Goal: Information Seeking & Learning: Learn about a topic

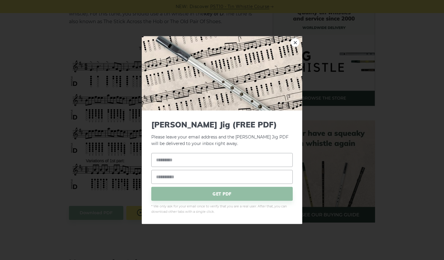
click at [46, 94] on div "× Morrison’s Jig (FREE PDF) Please leave your email address and the Morrison’s …" at bounding box center [222, 130] width 444 height 260
click at [295, 44] on link "×" at bounding box center [295, 42] width 9 height 9
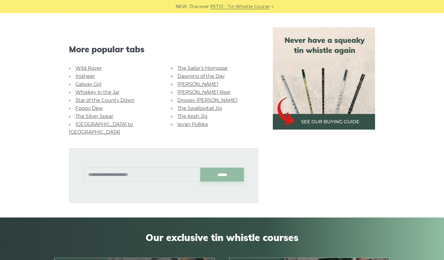
scroll to position [391, 0]
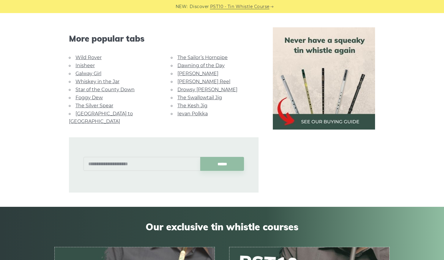
click at [100, 103] on link "The Silver Spear" at bounding box center [95, 106] width 38 height 6
click at [186, 73] on link "[PERSON_NAME]" at bounding box center [198, 74] width 41 height 6
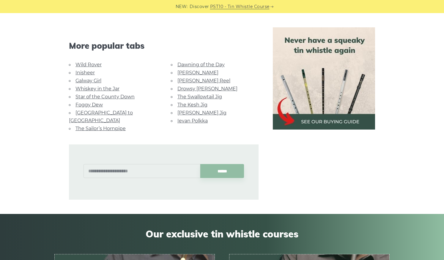
scroll to position [356, 0]
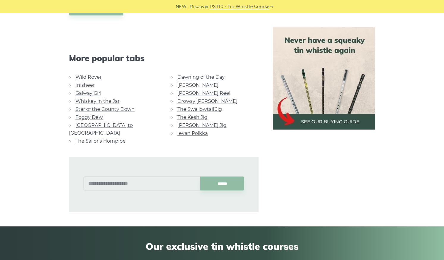
click at [191, 114] on link "The Kesh Jig" at bounding box center [193, 117] width 30 height 6
click at [190, 91] on link "[PERSON_NAME] Reel" at bounding box center [204, 93] width 53 height 6
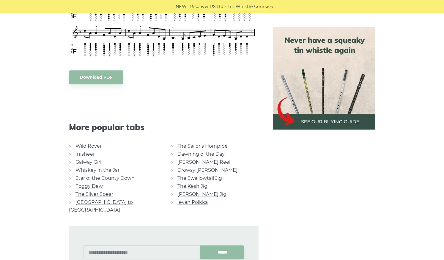
scroll to position [333, 0]
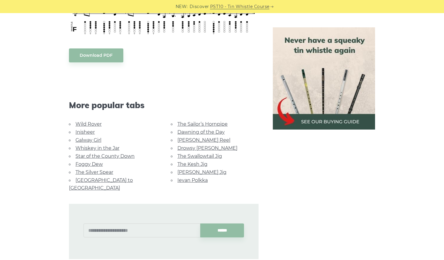
click at [184, 178] on link "Ievan Polkka" at bounding box center [193, 181] width 30 height 6
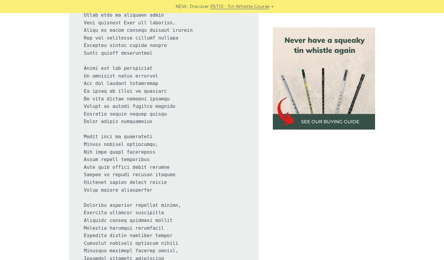
scroll to position [632, 0]
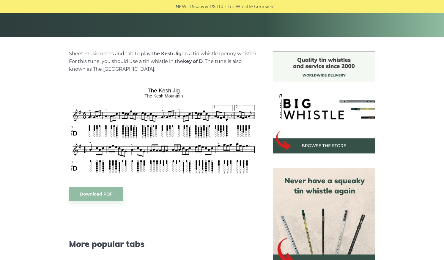
scroll to position [155, 0]
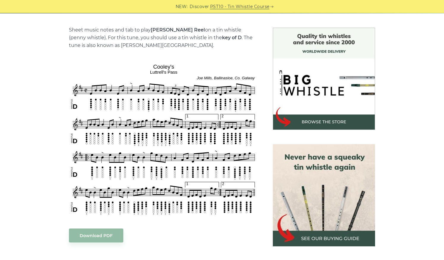
scroll to position [155, 0]
